Goal: Information Seeking & Learning: Learn about a topic

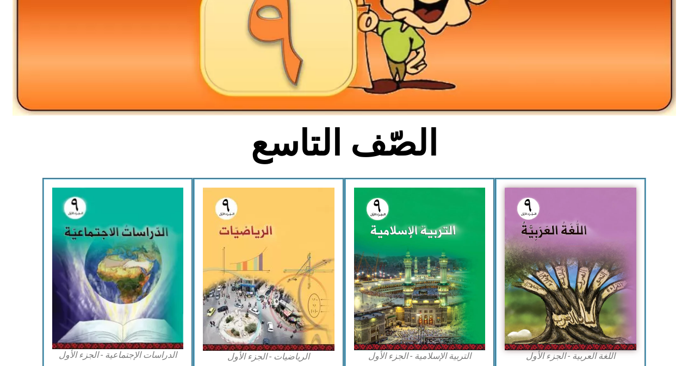
scroll to position [163, 0]
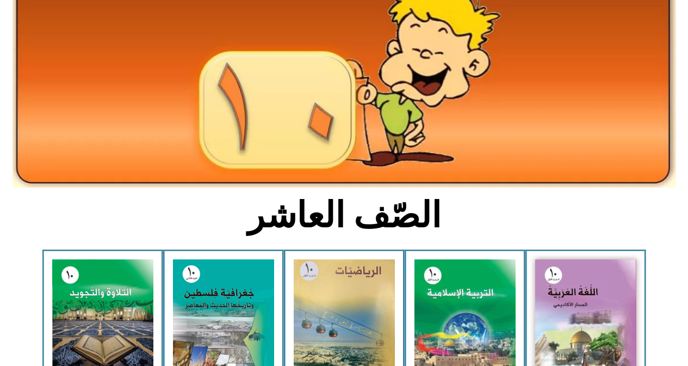
scroll to position [163, 0]
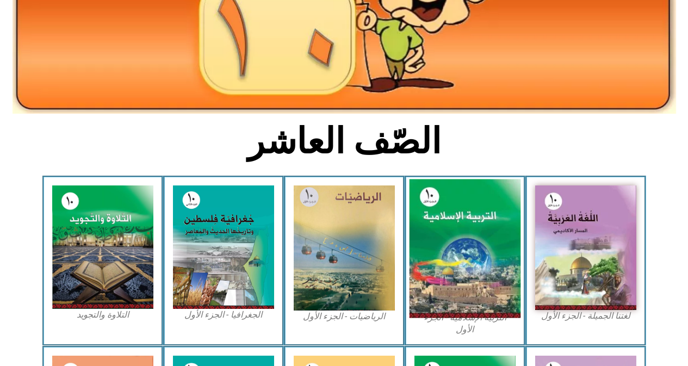
click at [426, 245] on img at bounding box center [464, 248] width 111 height 139
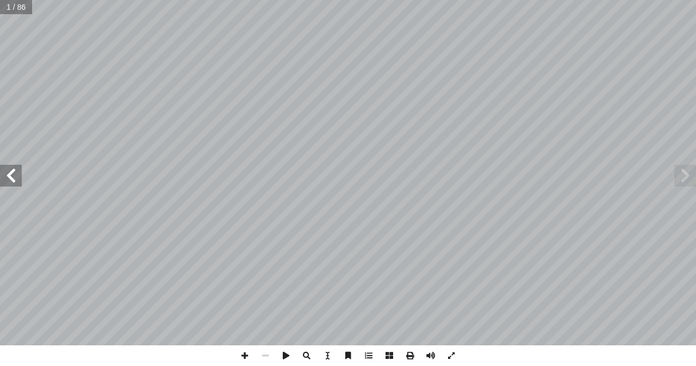
click at [9, 182] on span at bounding box center [11, 176] width 22 height 22
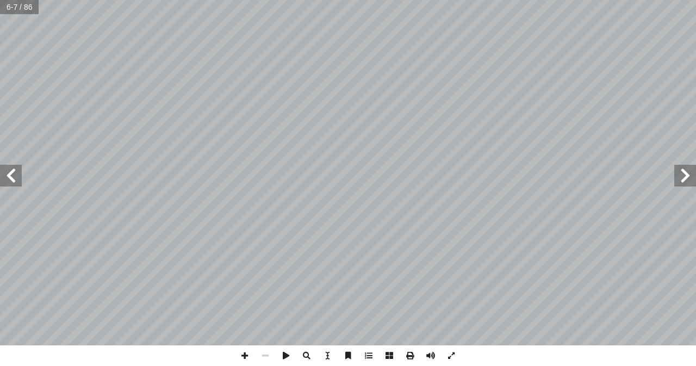
click at [9, 182] on span at bounding box center [11, 176] width 22 height 22
click at [7, 177] on span at bounding box center [11, 176] width 22 height 22
click at [7, 170] on span at bounding box center [11, 176] width 22 height 22
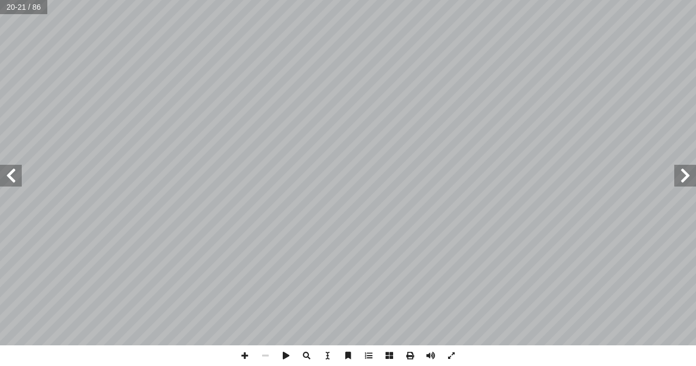
click at [5, 182] on span at bounding box center [11, 176] width 22 height 22
click at [687, 178] on span at bounding box center [685, 176] width 22 height 22
click at [452, 350] on span at bounding box center [451, 355] width 21 height 21
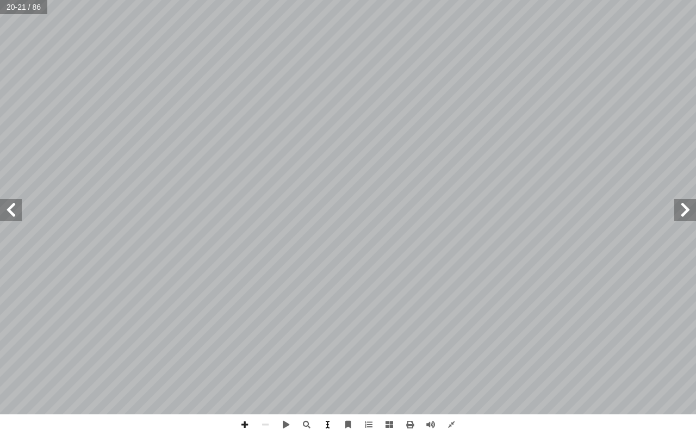
click at [324, 365] on span at bounding box center [327, 424] width 21 height 21
click at [333, 365] on span at bounding box center [327, 424] width 21 height 21
click at [303, 365] on span at bounding box center [306, 424] width 21 height 21
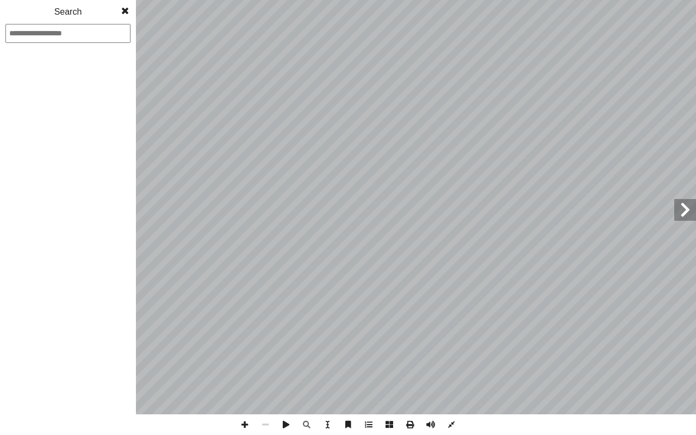
click at [122, 10] on span at bounding box center [125, 11] width 20 height 22
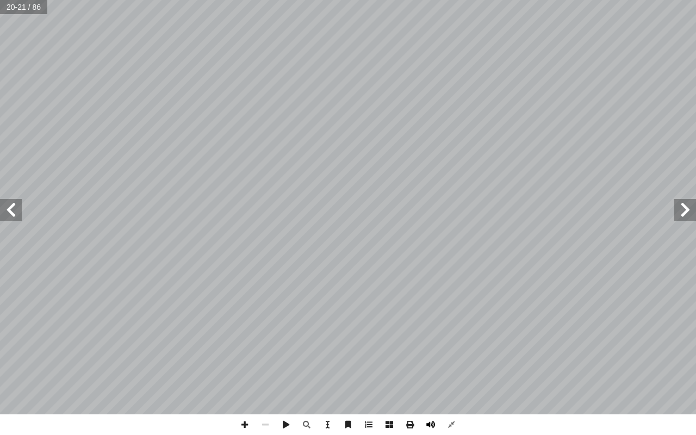
click at [425, 365] on span at bounding box center [430, 424] width 21 height 21
click at [432, 365] on span at bounding box center [430, 424] width 21 height 21
click at [687, 365] on div "سلامية إ العقيدة ال� درين على: � ن يكونوا ق أ ا حدة ية الو � قع من الطلبة بعد ن…" at bounding box center [348, 217] width 696 height 435
